Goal: Information Seeking & Learning: Learn about a topic

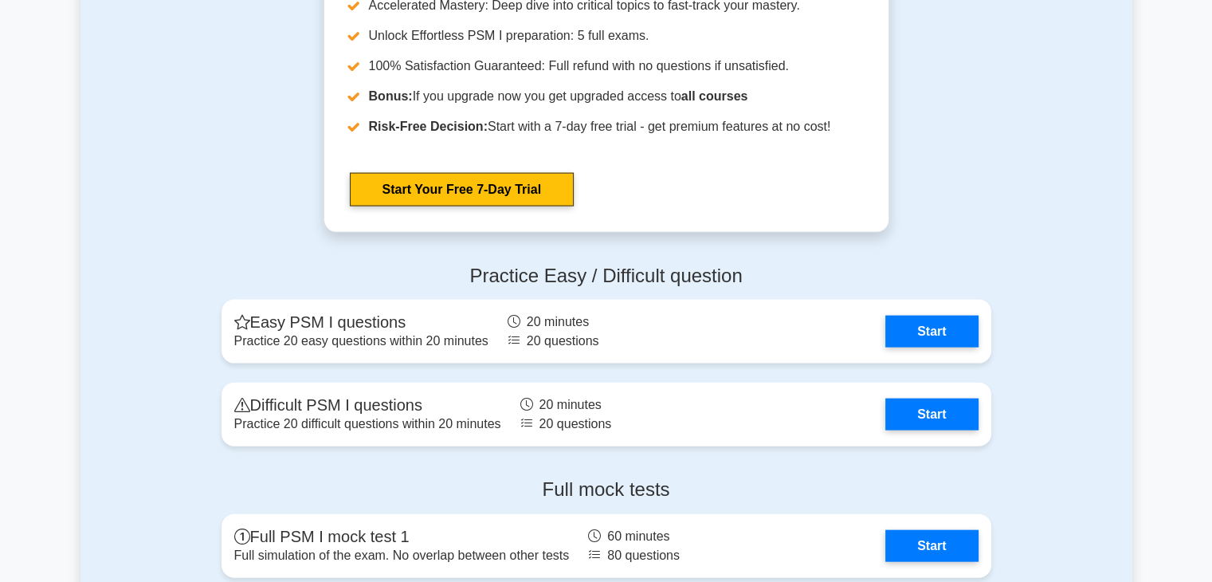
scroll to position [3412, 0]
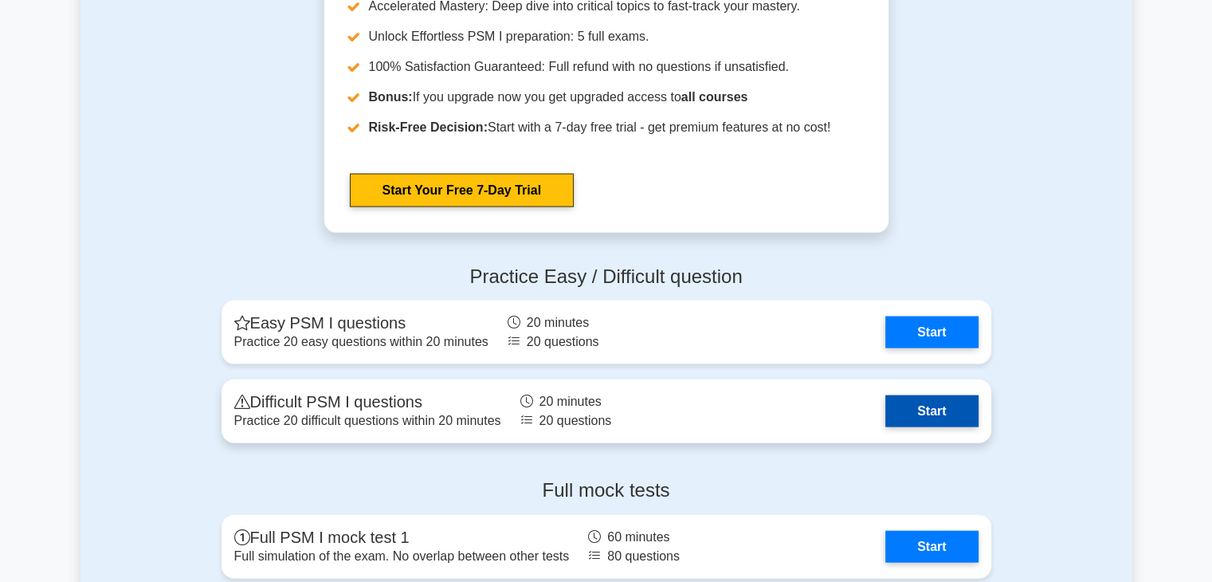
click at [945, 401] on link "Start" at bounding box center [931, 411] width 92 height 32
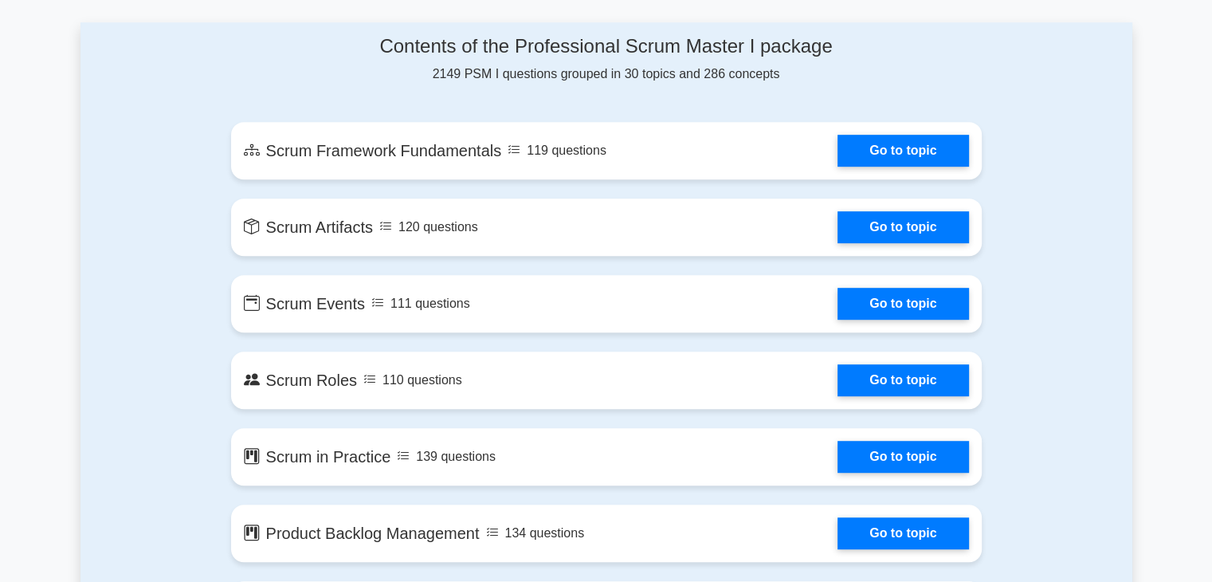
scroll to position [822, 0]
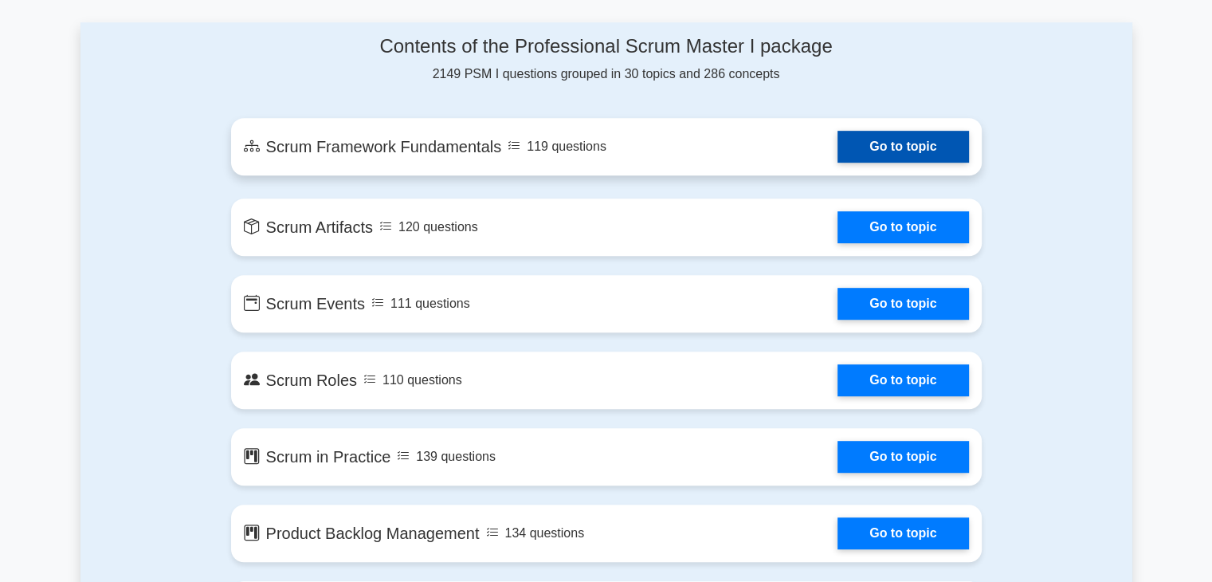
click at [891, 142] on link "Go to topic" at bounding box center [902, 147] width 131 height 32
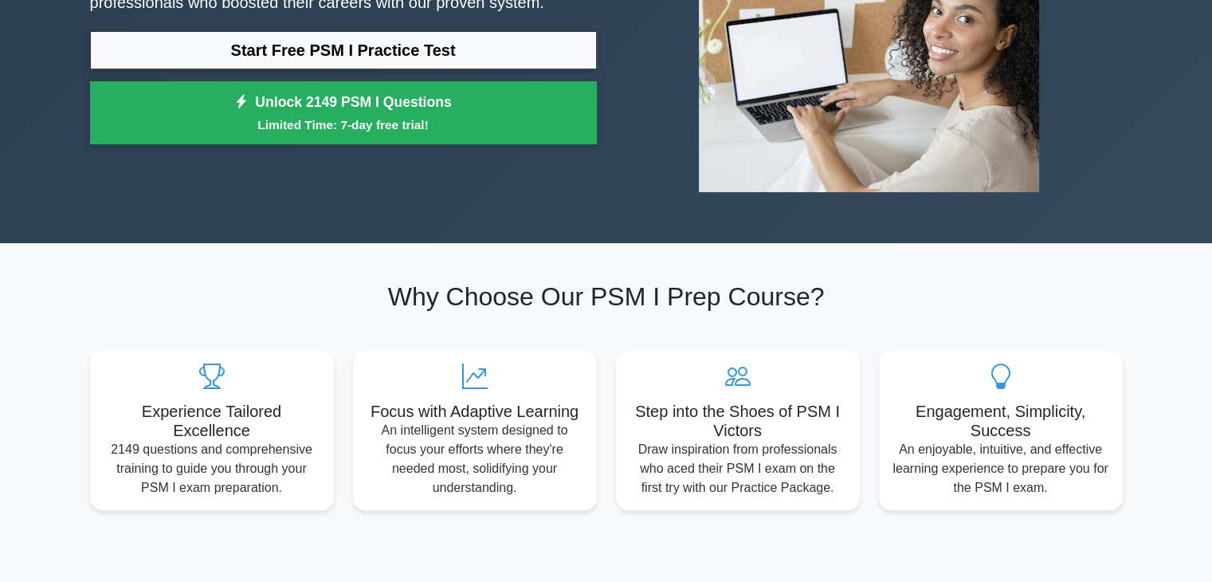
scroll to position [0, 0]
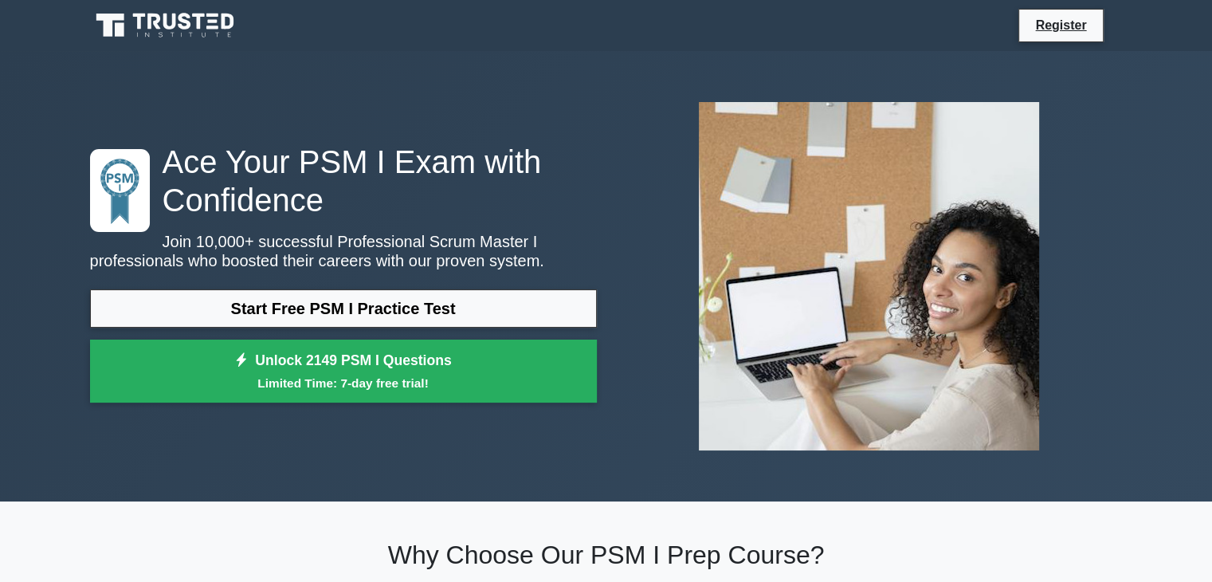
click at [277, 91] on div "Ace Your PSM I Exam with Confidence Join 10,000+ successful Professional Scrum …" at bounding box center [606, 276] width 1052 height 374
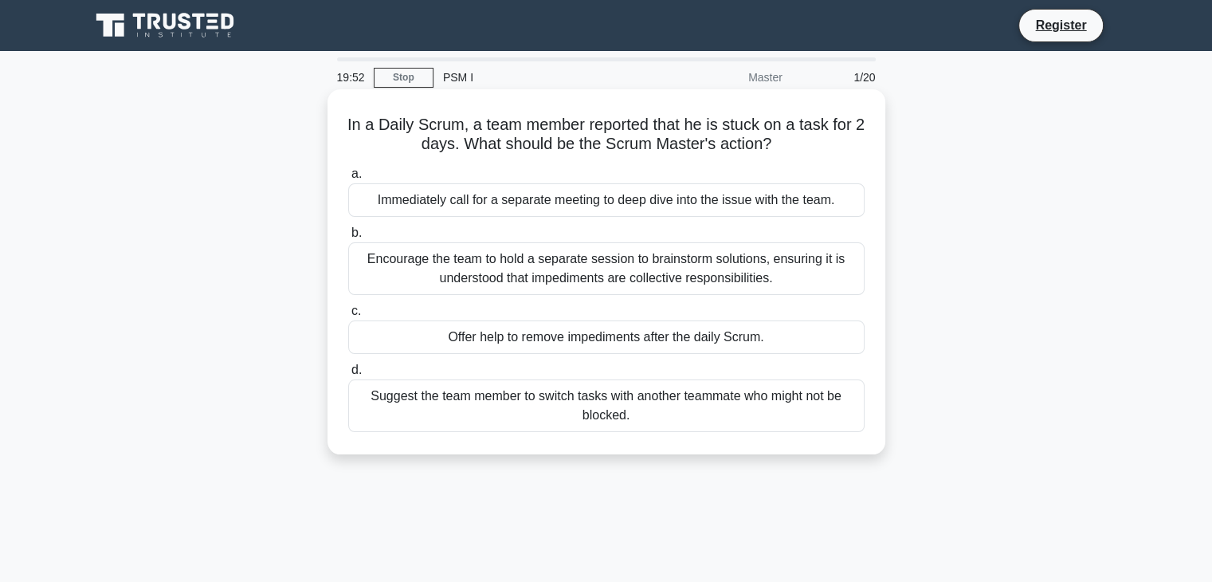
click at [414, 272] on div "Encourage the team to hold a separate session to brainstorm solutions, ensuring…" at bounding box center [606, 268] width 516 height 53
click at [348, 238] on input "b. Encourage the team to hold a separate session to brainstorm solutions, ensur…" at bounding box center [348, 233] width 0 height 10
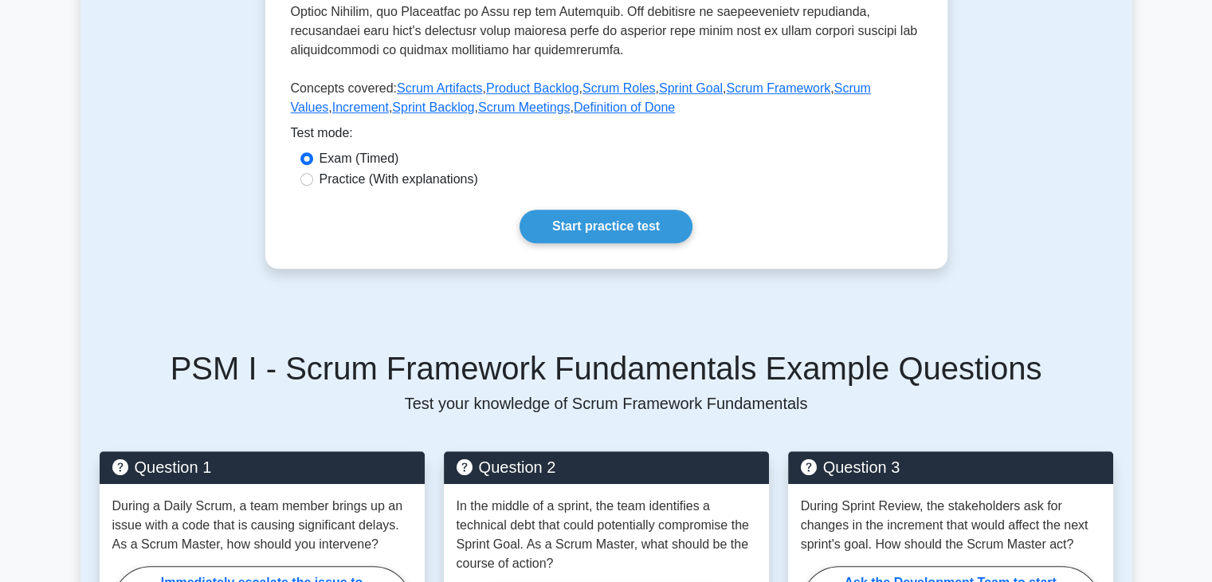
scroll to position [676, 0]
click at [554, 221] on link "Start practice test" at bounding box center [605, 226] width 173 height 33
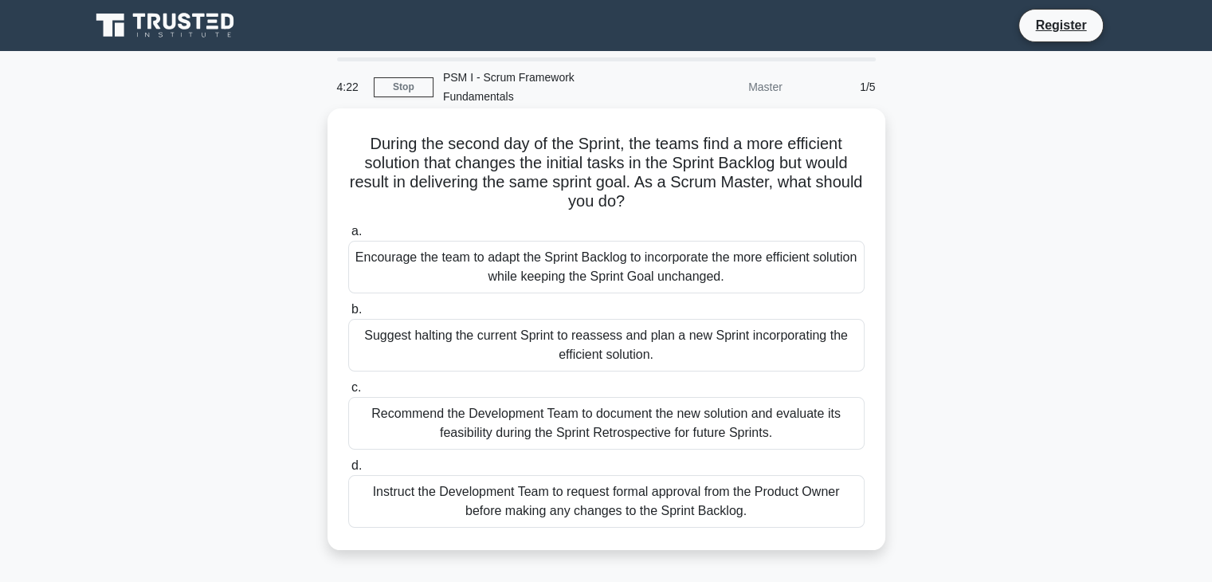
click at [554, 476] on div "Instruct the Development Team to request formal approval from the Product Owner…" at bounding box center [606, 501] width 516 height 53
click at [348, 471] on input "d. Instruct the Development Team to request formal approval from the Product Ow…" at bounding box center [348, 465] width 0 height 10
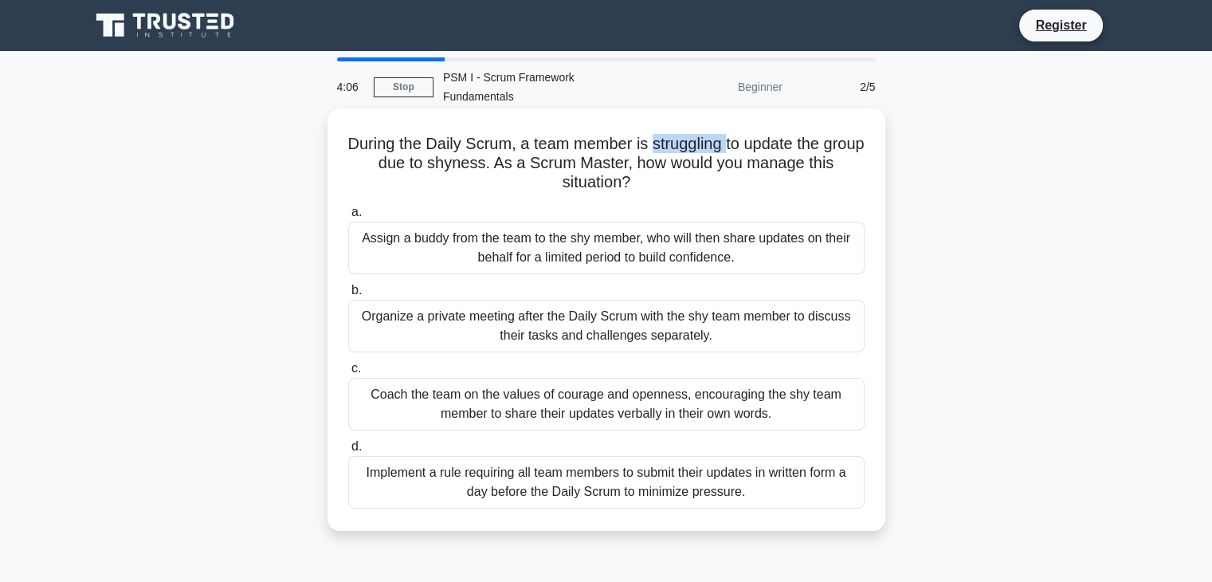
drag, startPoint x: 750, startPoint y: 126, endPoint x: 671, endPoint y: 116, distance: 79.4
click at [671, 134] on h5 "During the Daily Scrum, a team member is struggling to update the group due to …" at bounding box center [606, 163] width 519 height 59
click at [866, 141] on div "During the Daily Scrum, a team member is struggling to update the group due to …" at bounding box center [606, 319] width 545 height 409
drag, startPoint x: 508, startPoint y: 145, endPoint x: 449, endPoint y: 142, distance: 59.8
click at [449, 142] on h5 "During the Daily Scrum, a team member is struggling to update the group due to …" at bounding box center [606, 163] width 519 height 59
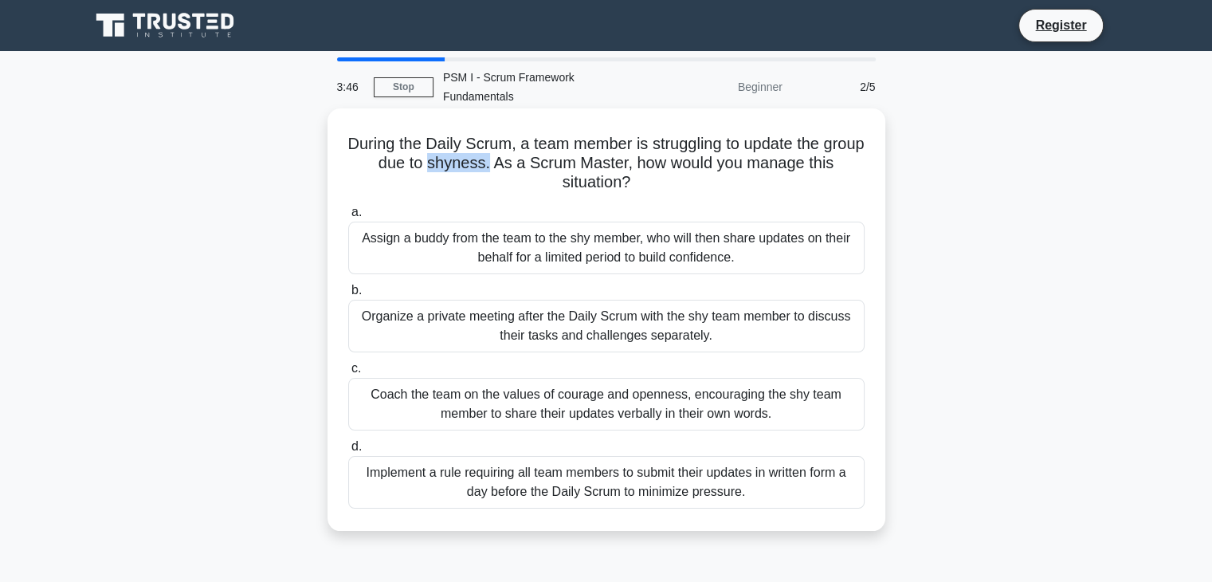
click at [511, 140] on h5 "During the Daily Scrum, a team member is struggling to update the group due to …" at bounding box center [606, 163] width 519 height 59
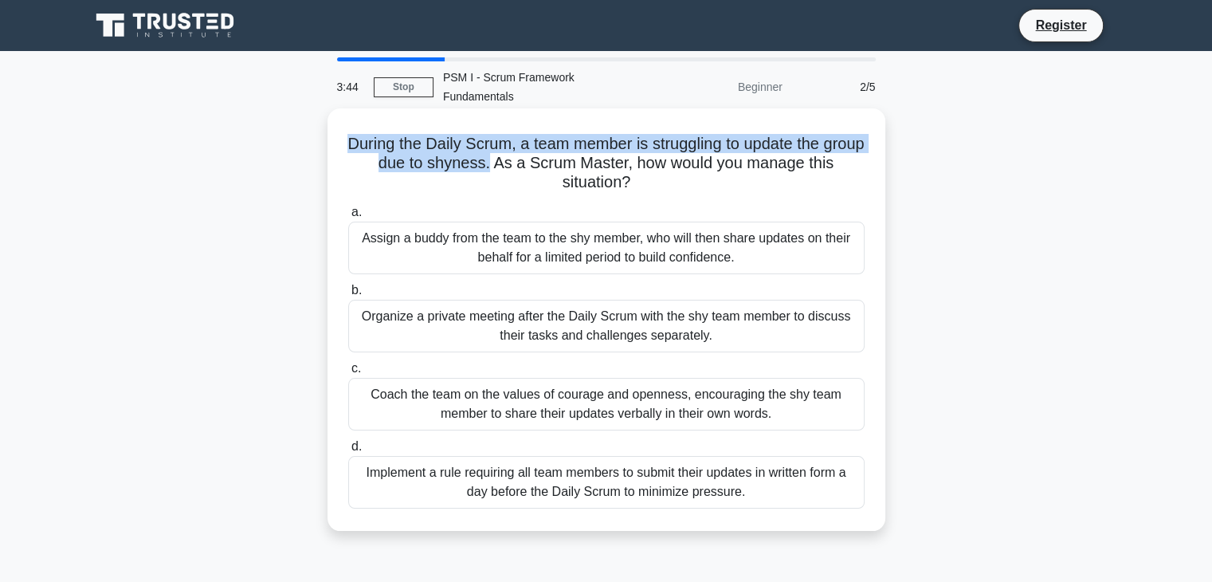
drag, startPoint x: 511, startPoint y: 140, endPoint x: 359, endPoint y: 130, distance: 152.5
click at [359, 134] on h5 "During the Daily Scrum, a team member is struggling to update the group due to …" at bounding box center [606, 163] width 519 height 59
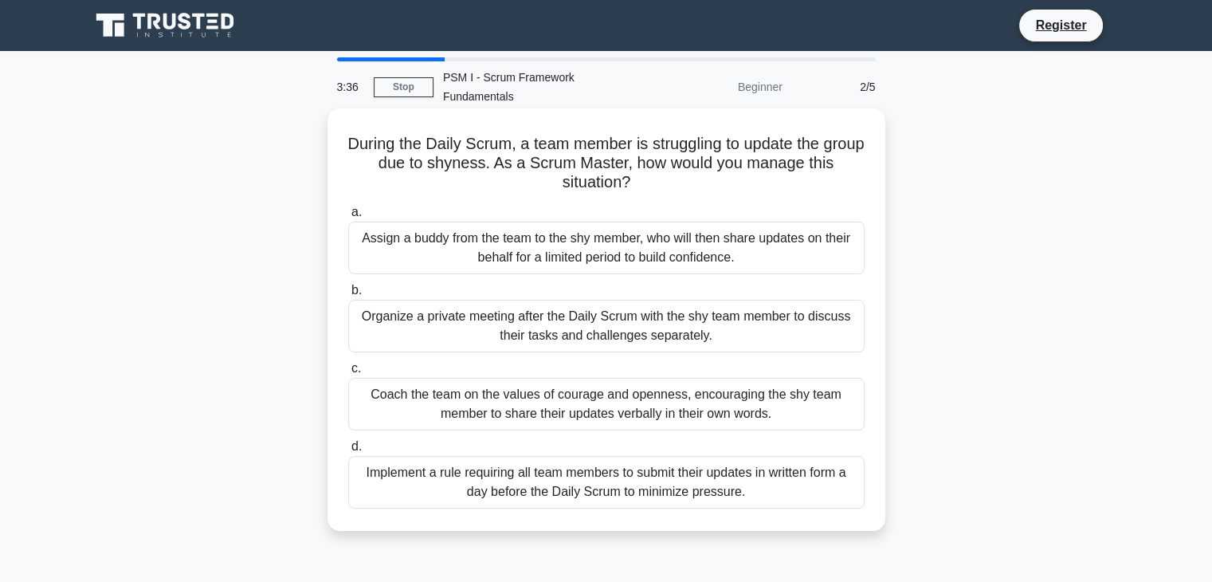
click at [351, 163] on h5 "During the Daily Scrum, a team member is struggling to update the group due to …" at bounding box center [606, 163] width 519 height 59
click at [784, 400] on div "Coach the team on the values of courage and openness, encouraging the shy team …" at bounding box center [606, 404] width 516 height 53
click at [348, 374] on input "c. Coach the team on the values of courage and openness, encouraging the shy te…" at bounding box center [348, 368] width 0 height 10
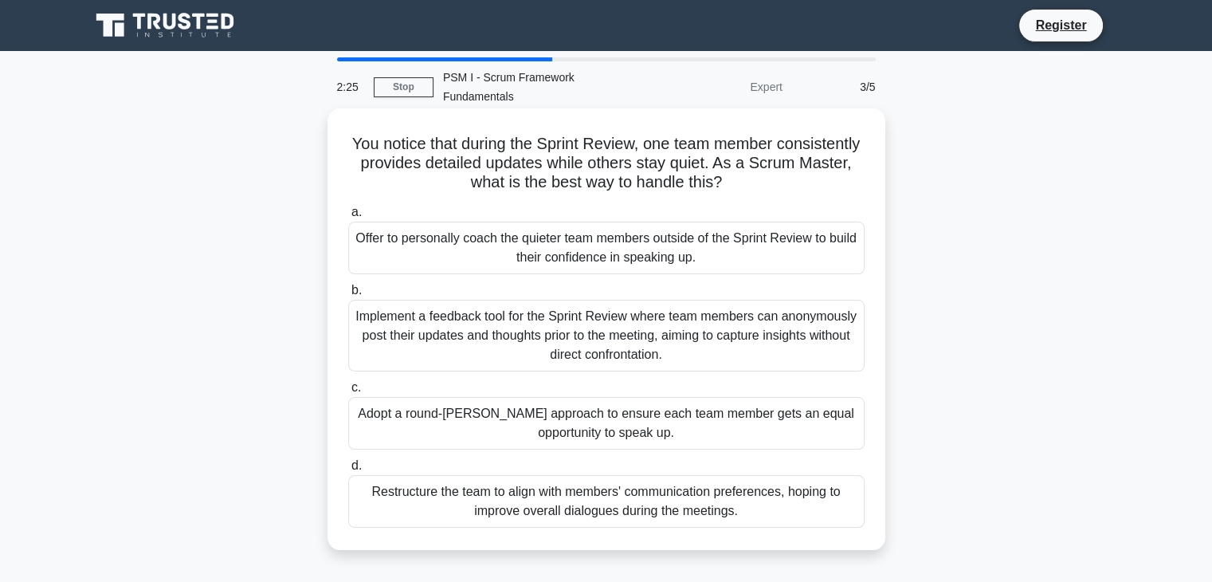
click at [579, 489] on div "Restructure the team to align with members' communication preferences, hoping t…" at bounding box center [606, 501] width 516 height 53
click at [348, 471] on input "d. Restructure the team to align with members' communication preferences, hopin…" at bounding box center [348, 465] width 0 height 10
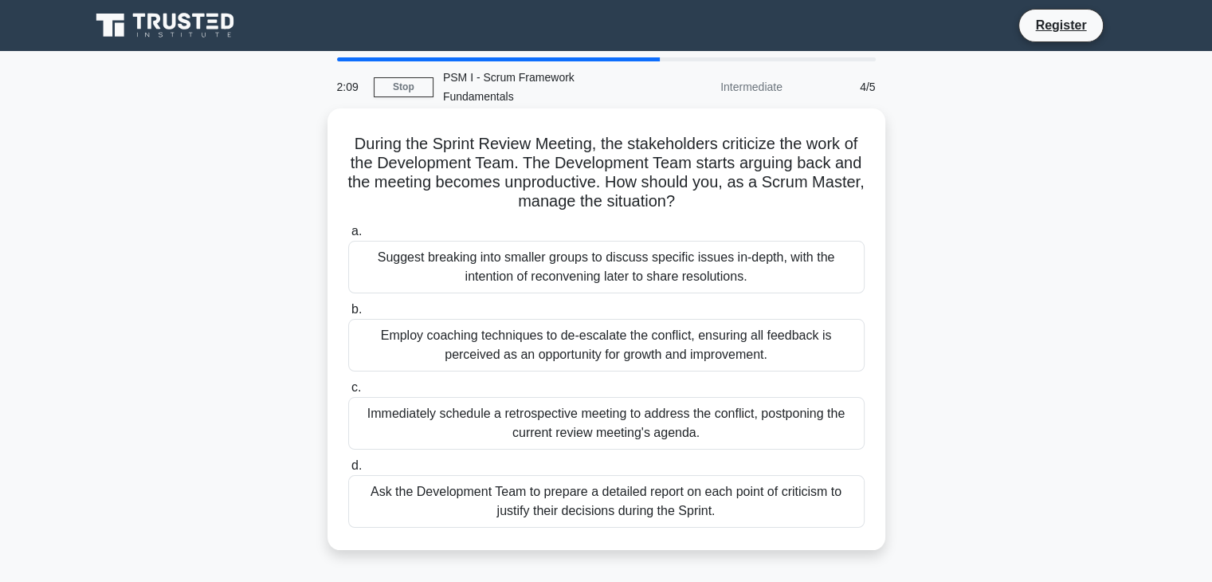
click at [852, 140] on h5 "During the Sprint Review Meeting, the stakeholders criticize the work of the De…" at bounding box center [606, 173] width 519 height 78
drag, startPoint x: 852, startPoint y: 140, endPoint x: 719, endPoint y: 147, distance: 133.2
click at [719, 147] on h5 "During the Sprint Review Meeting, the stakeholders criticize the work of the De…" at bounding box center [606, 173] width 519 height 78
click at [605, 177] on h5 "During the Sprint Review Meeting, the stakeholders criticize the work of the De…" at bounding box center [606, 173] width 519 height 78
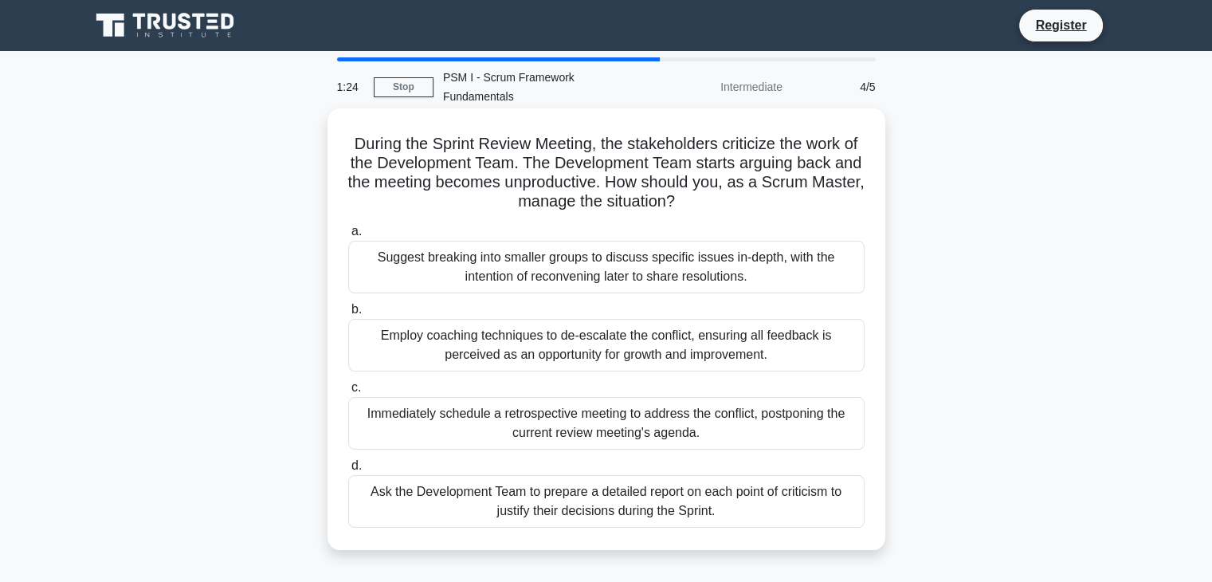
click at [449, 335] on div "Employ coaching techniques to de-escalate the conflict, ensuring all feedback i…" at bounding box center [606, 345] width 516 height 53
click at [348, 315] on input "b. Employ coaching techniques to de-escalate the conflict, ensuring all feedbac…" at bounding box center [348, 309] width 0 height 10
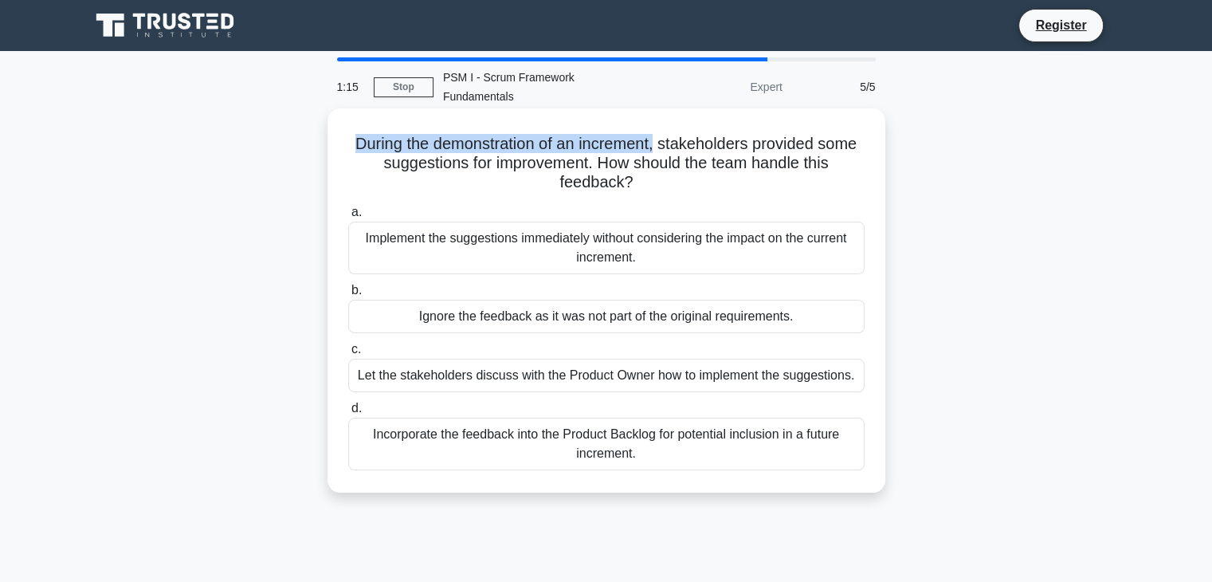
drag, startPoint x: 655, startPoint y: 126, endPoint x: 347, endPoint y: 110, distance: 307.9
click at [347, 115] on div "During the demonstration of an increment, stakeholders provided some suggestion…" at bounding box center [606, 300] width 545 height 371
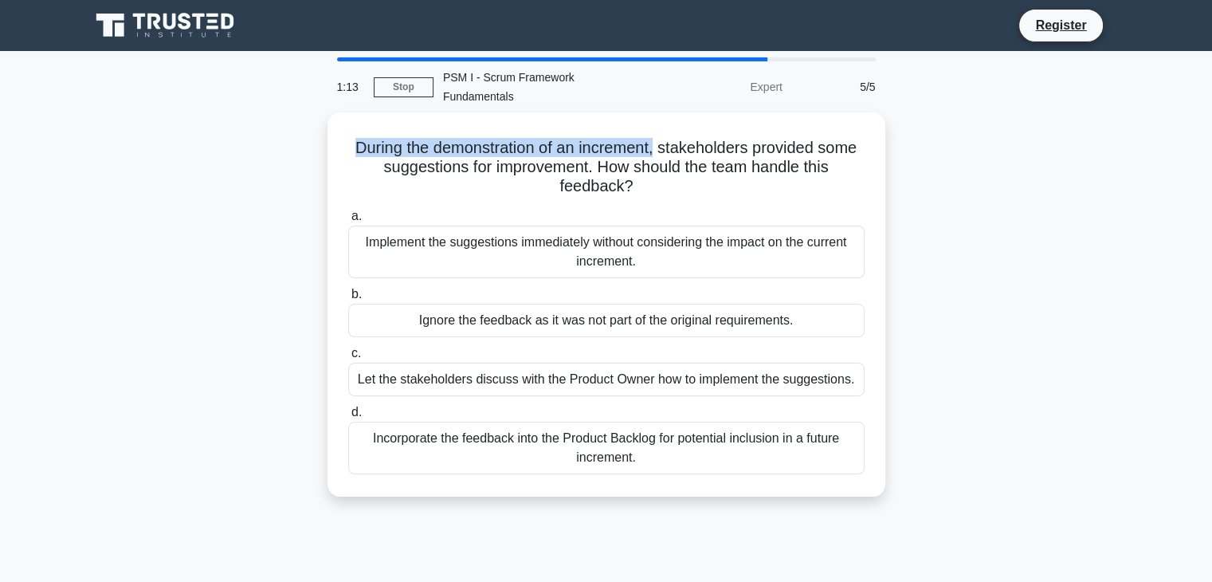
click at [319, 123] on div "During the demonstration of an increment, stakeholders provided some suggestion…" at bounding box center [606, 313] width 1052 height 403
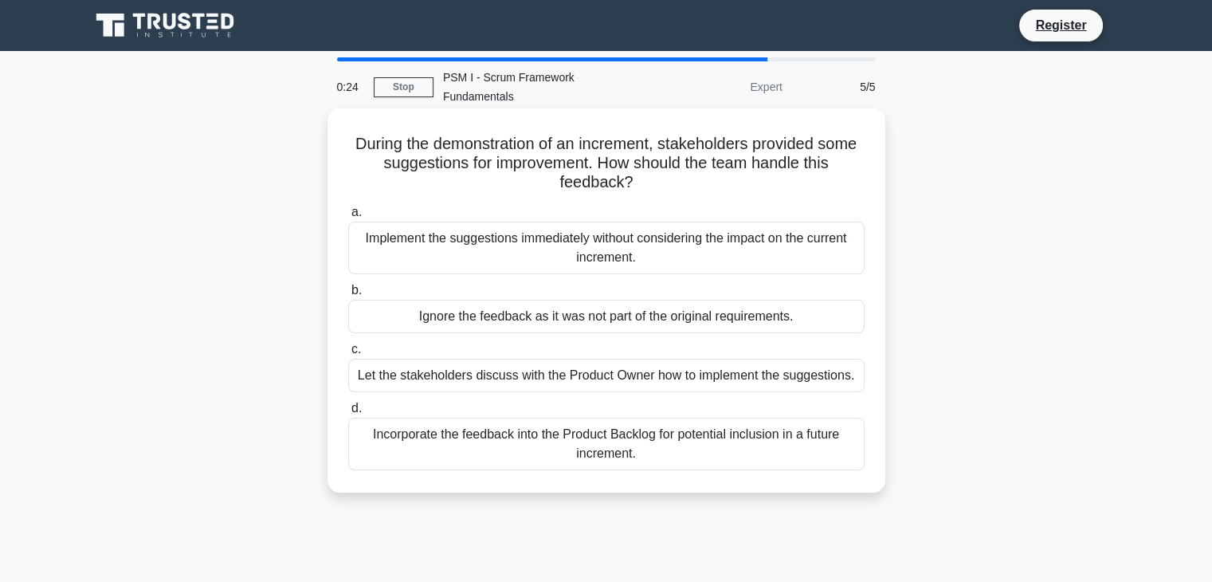
click at [445, 362] on div "Let the stakeholders discuss with the Product Owner how to implement the sugges…" at bounding box center [606, 374] width 516 height 33
click at [348, 354] on input "c. Let the stakeholders discuss with the Product Owner how to implement the sug…" at bounding box center [348, 349] width 0 height 10
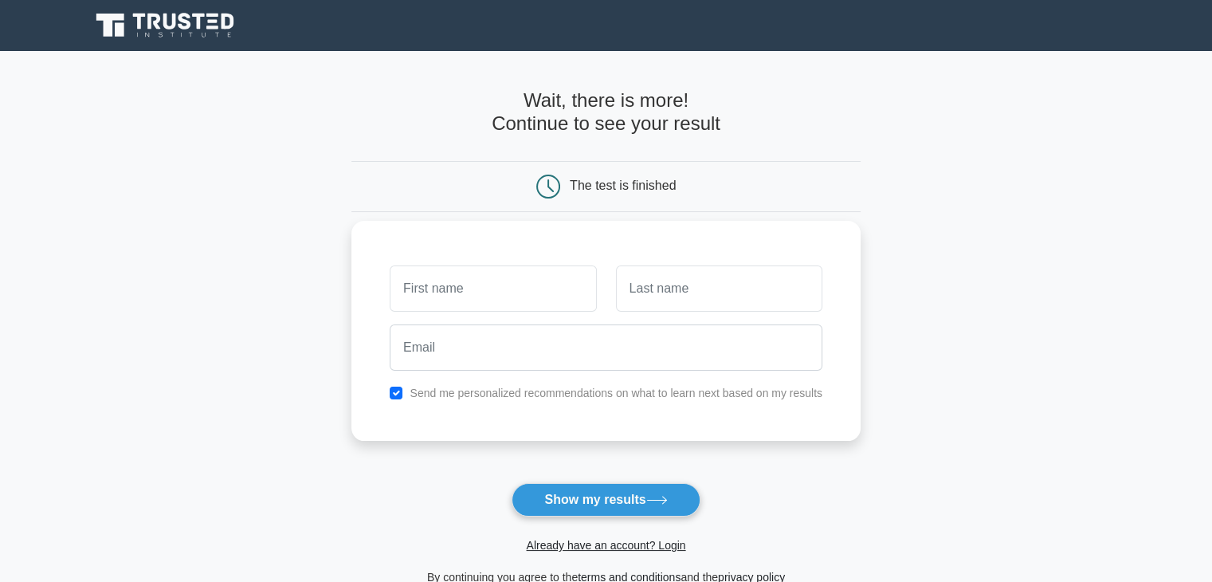
click at [442, 297] on input "text" at bounding box center [493, 288] width 206 height 46
type input "no"
click at [680, 307] on input "text" at bounding box center [719, 288] width 206 height 46
type input "no"
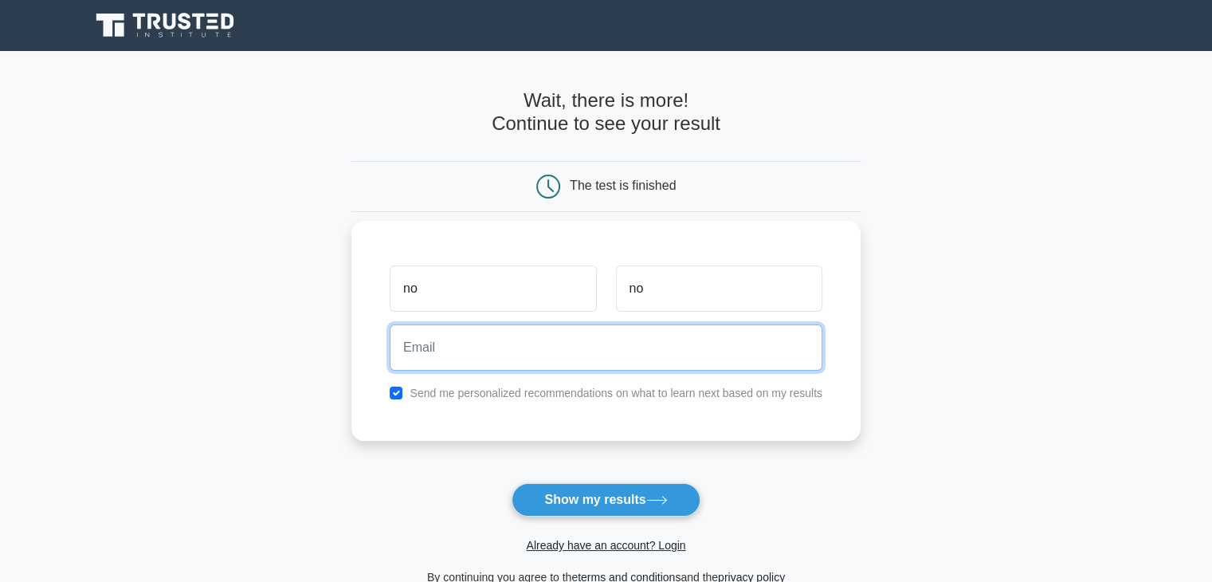
click at [486, 352] on input "email" at bounding box center [606, 347] width 433 height 46
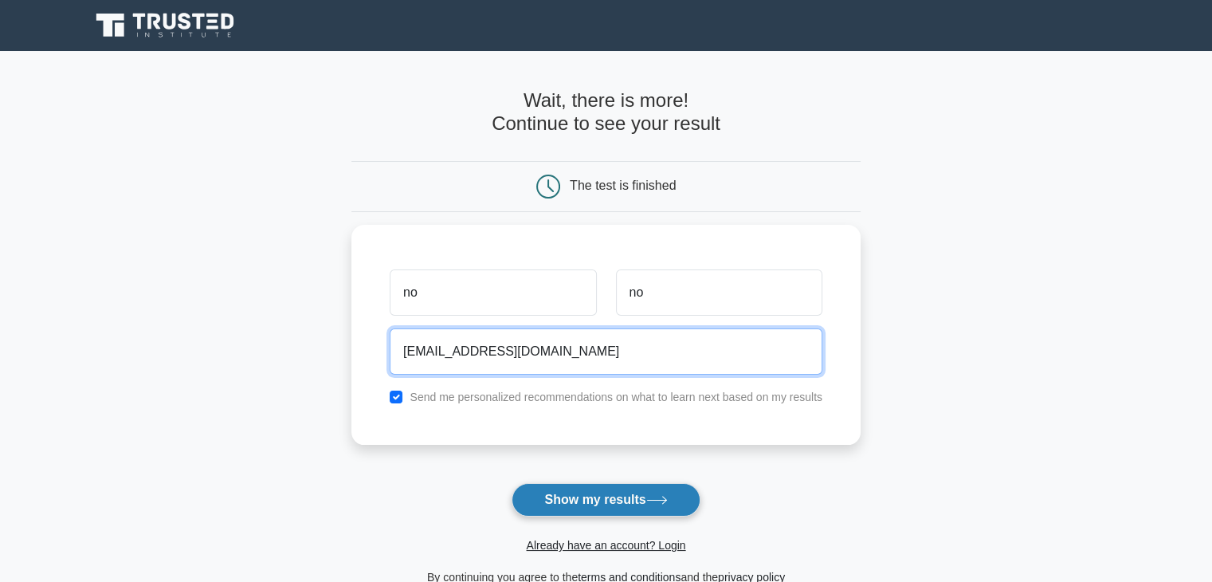
type input "non876681@gmail.com"
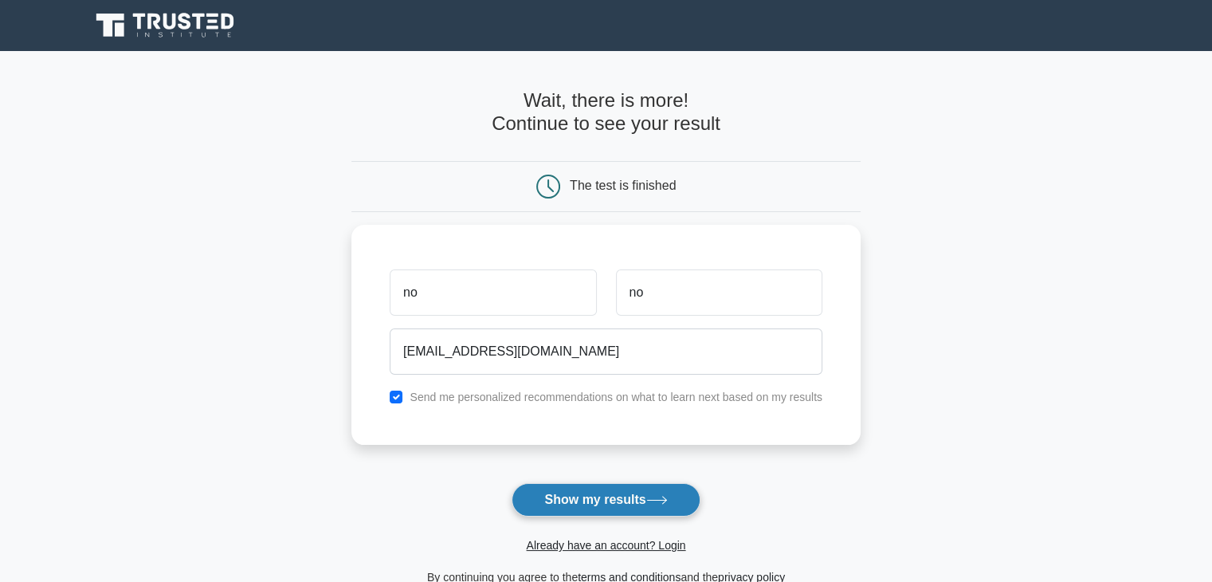
click at [590, 497] on button "Show my results" at bounding box center [605, 499] width 188 height 33
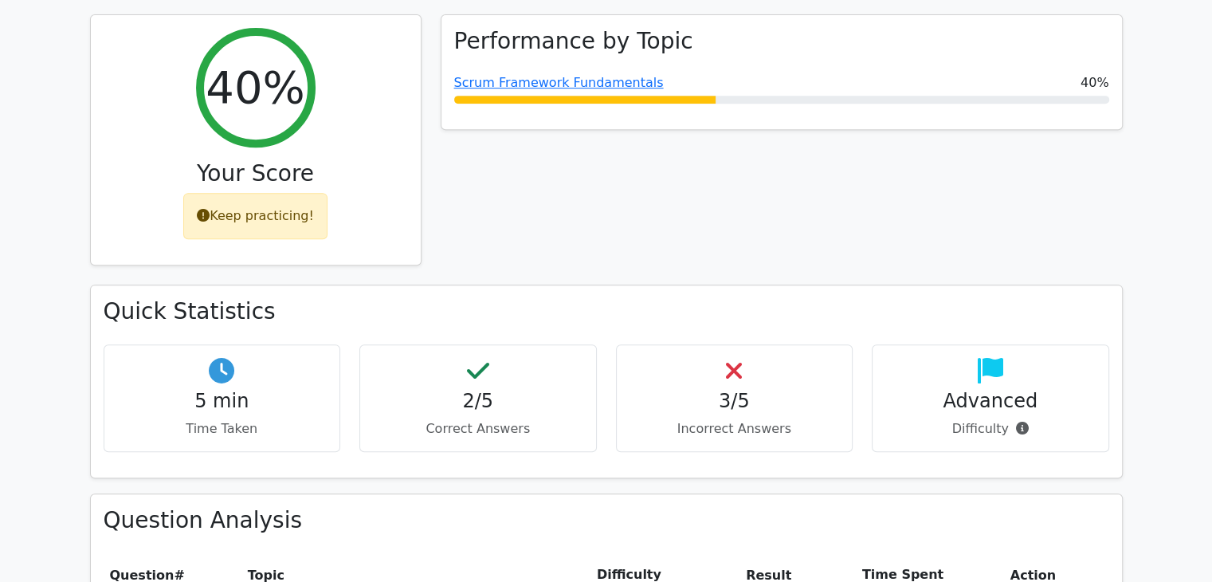
scroll to position [693, 0]
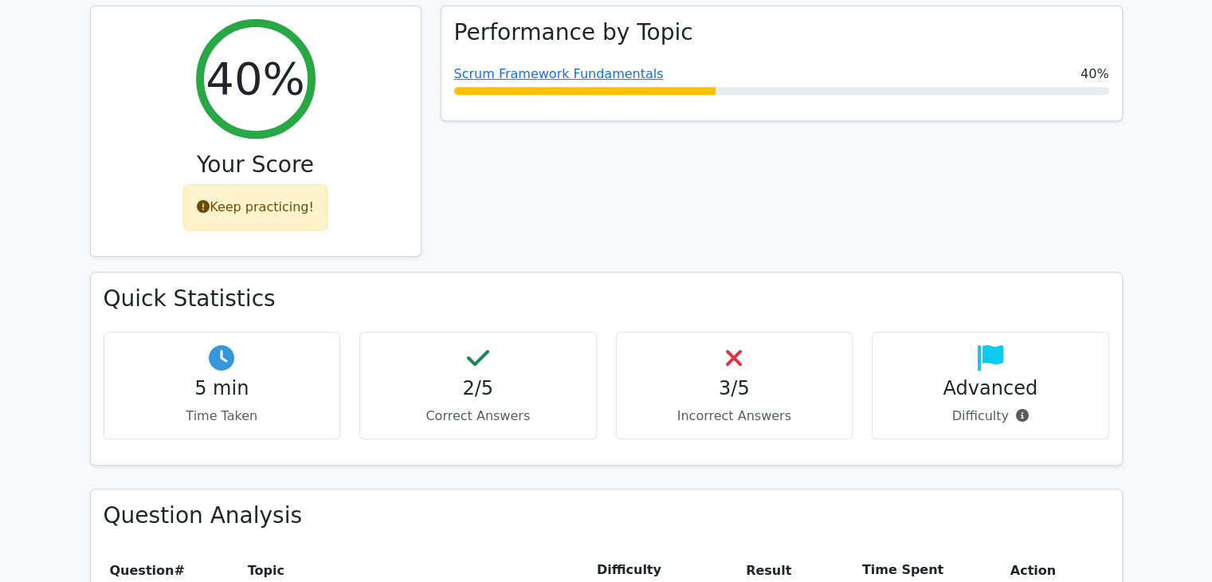
click at [734, 345] on icon at bounding box center [734, 357] width 16 height 25
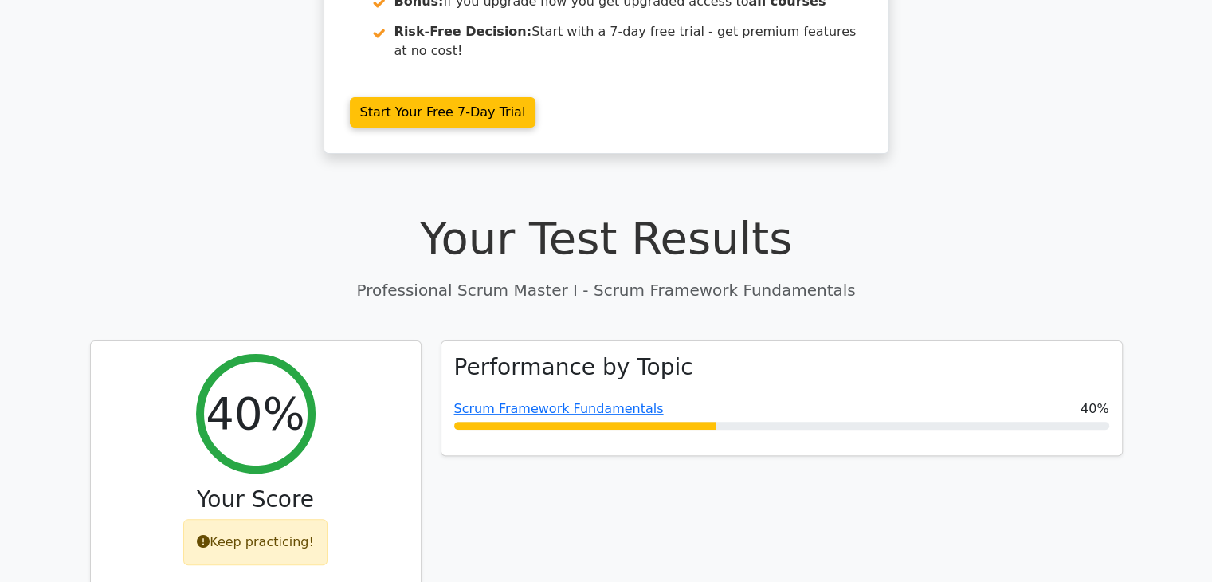
scroll to position [373, 0]
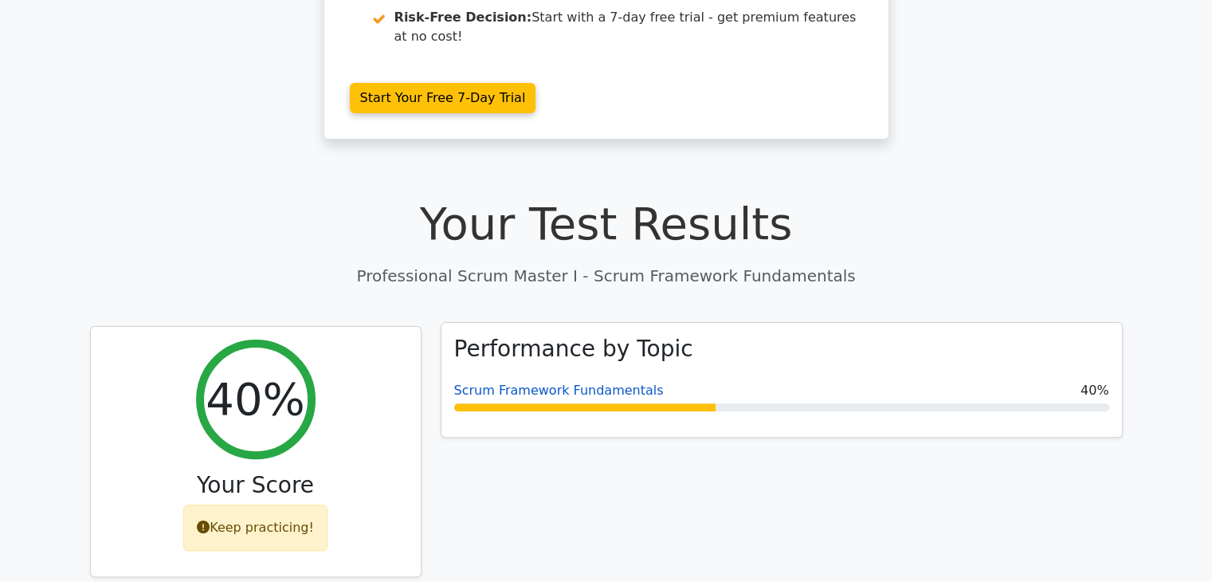
click at [570, 382] on link "Scrum Framework Fundamentals" at bounding box center [559, 389] width 210 height 15
